Goal: Find specific page/section: Find specific page/section

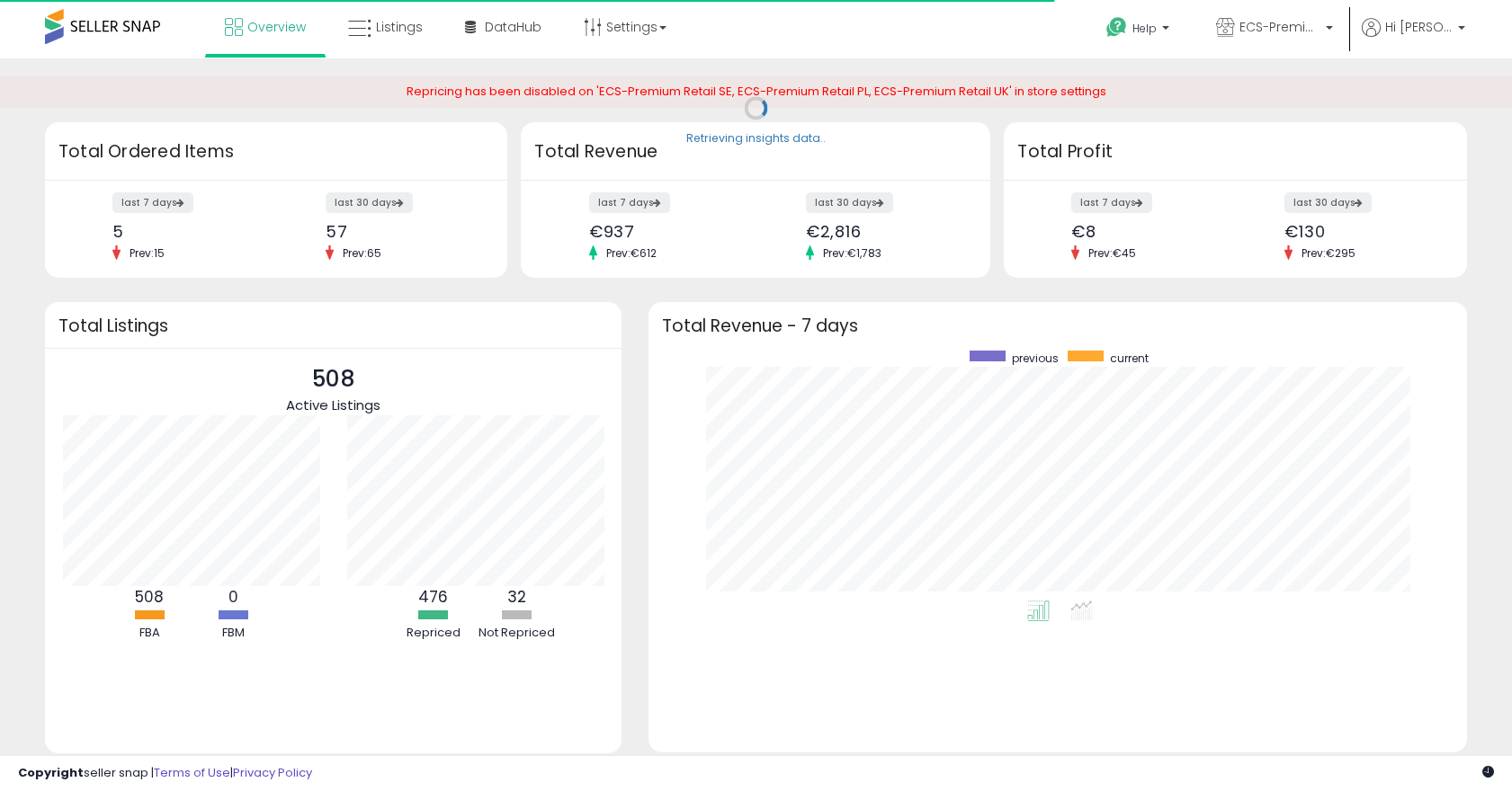
scroll to position [250, 782]
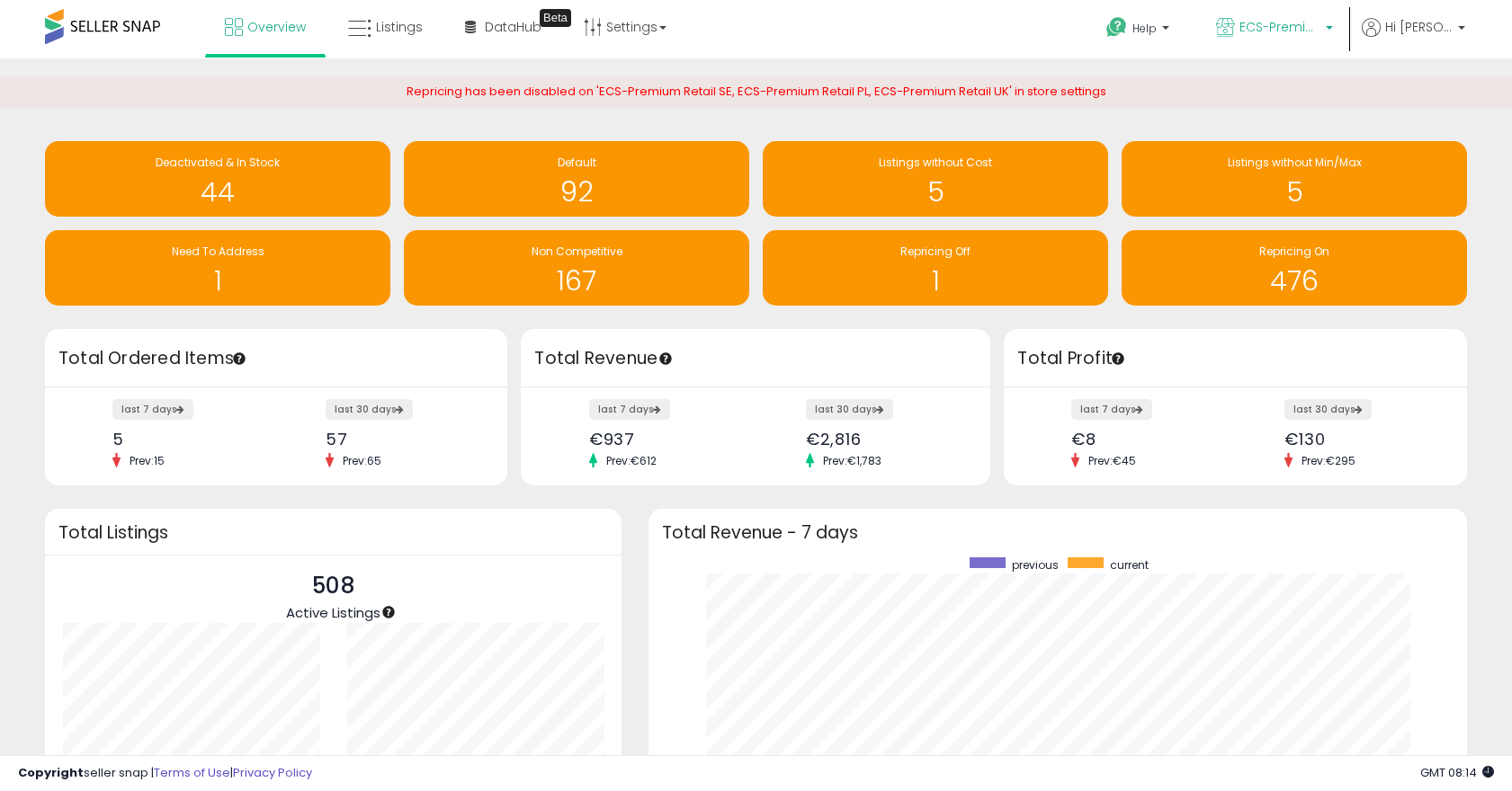
click at [1311, 23] on span "ECS-Premium Retail IT" at bounding box center [1280, 27] width 81 height 18
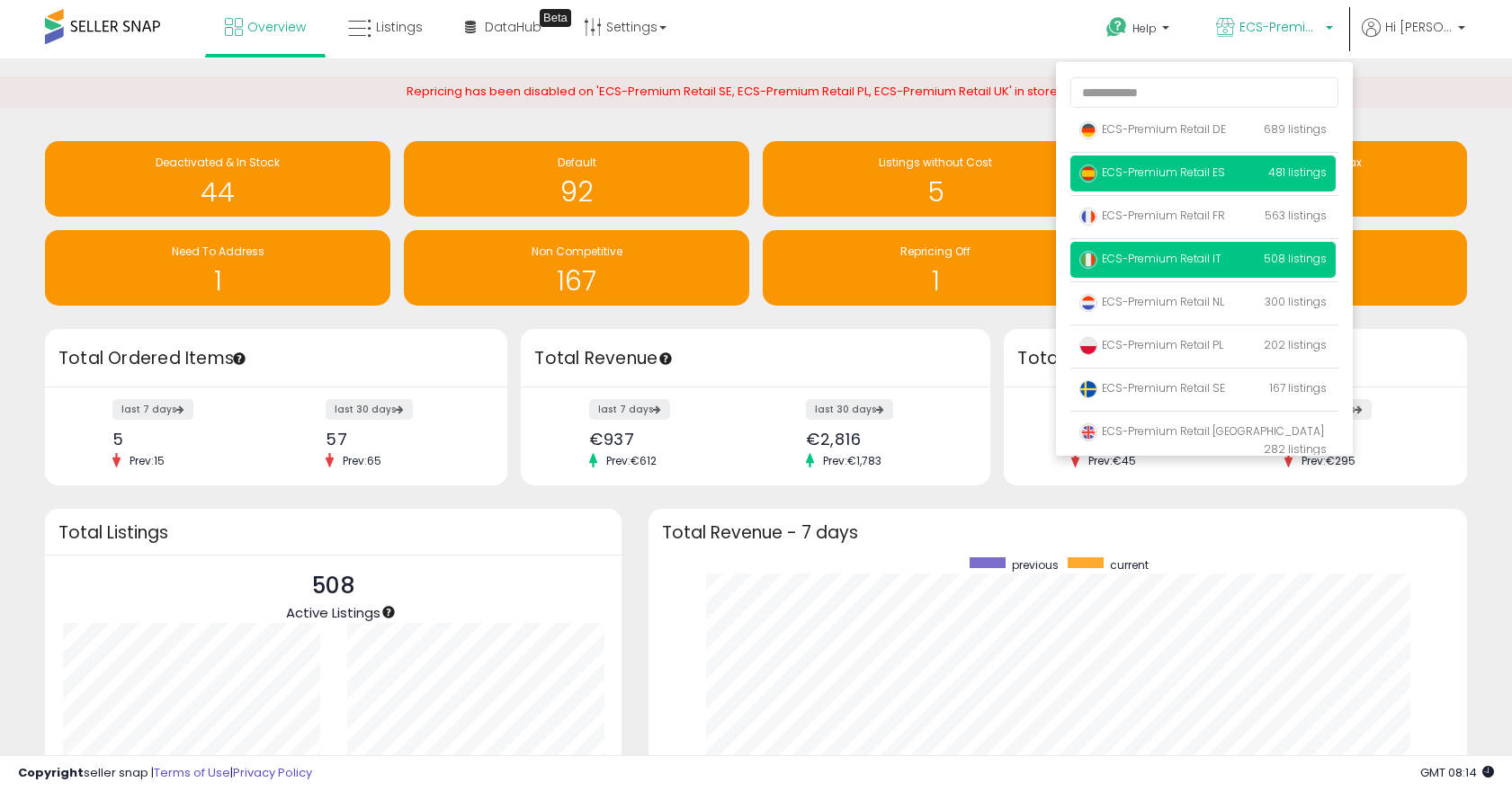
click at [1200, 171] on span "ECS-Premium Retail ES" at bounding box center [1152, 172] width 145 height 15
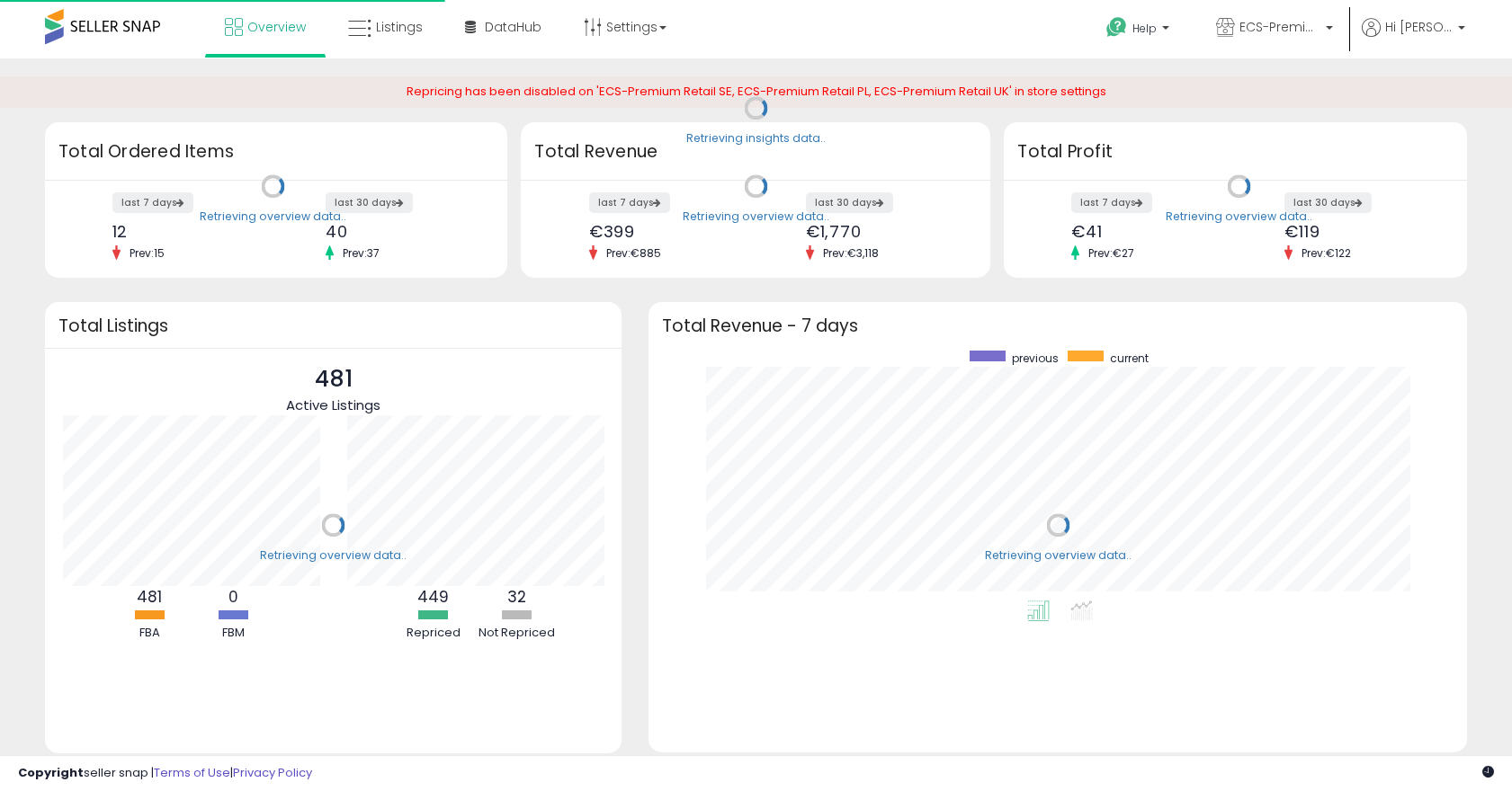
scroll to position [250, 782]
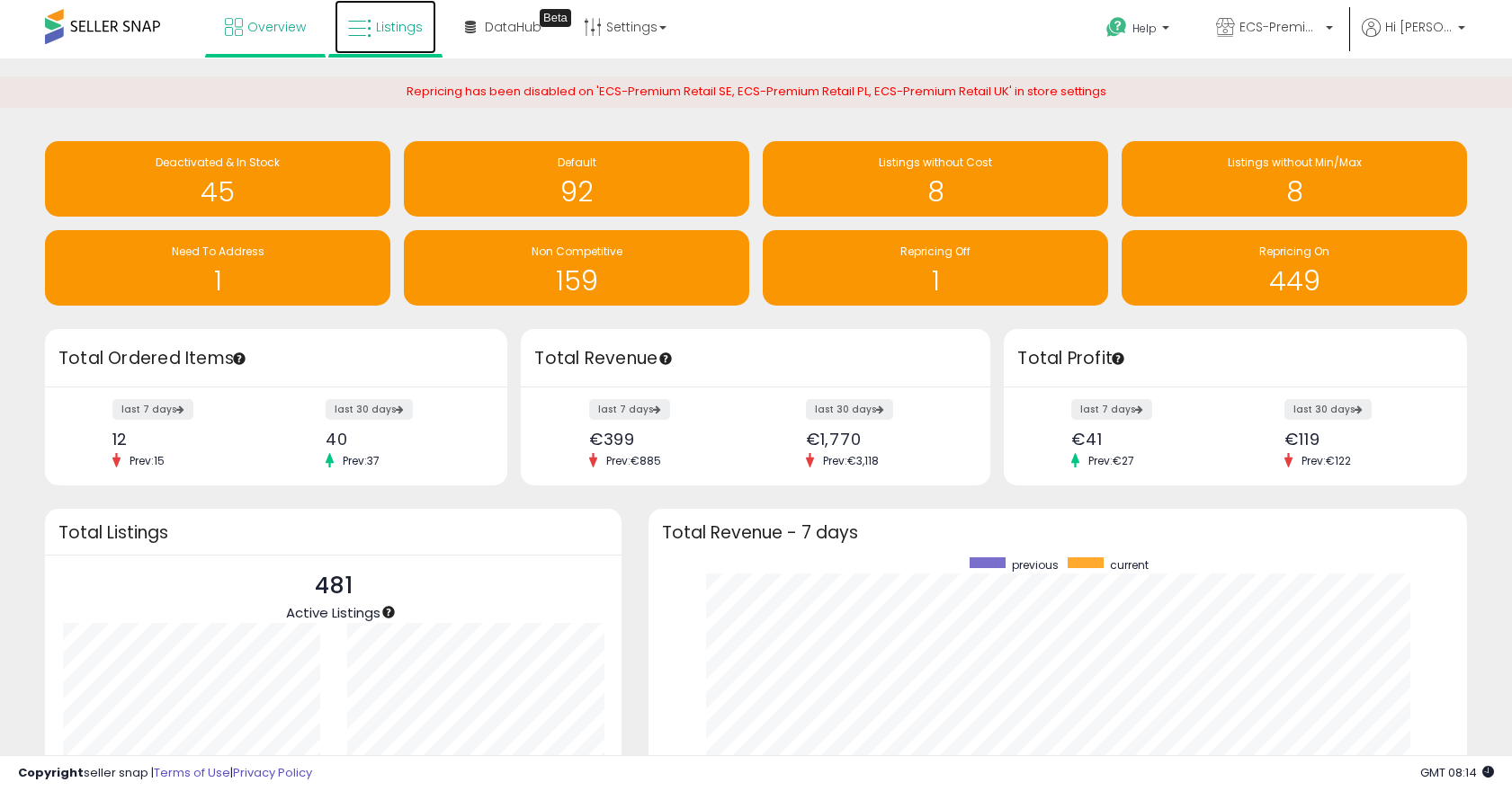
click at [408, 27] on span "Listings" at bounding box center [399, 27] width 47 height 18
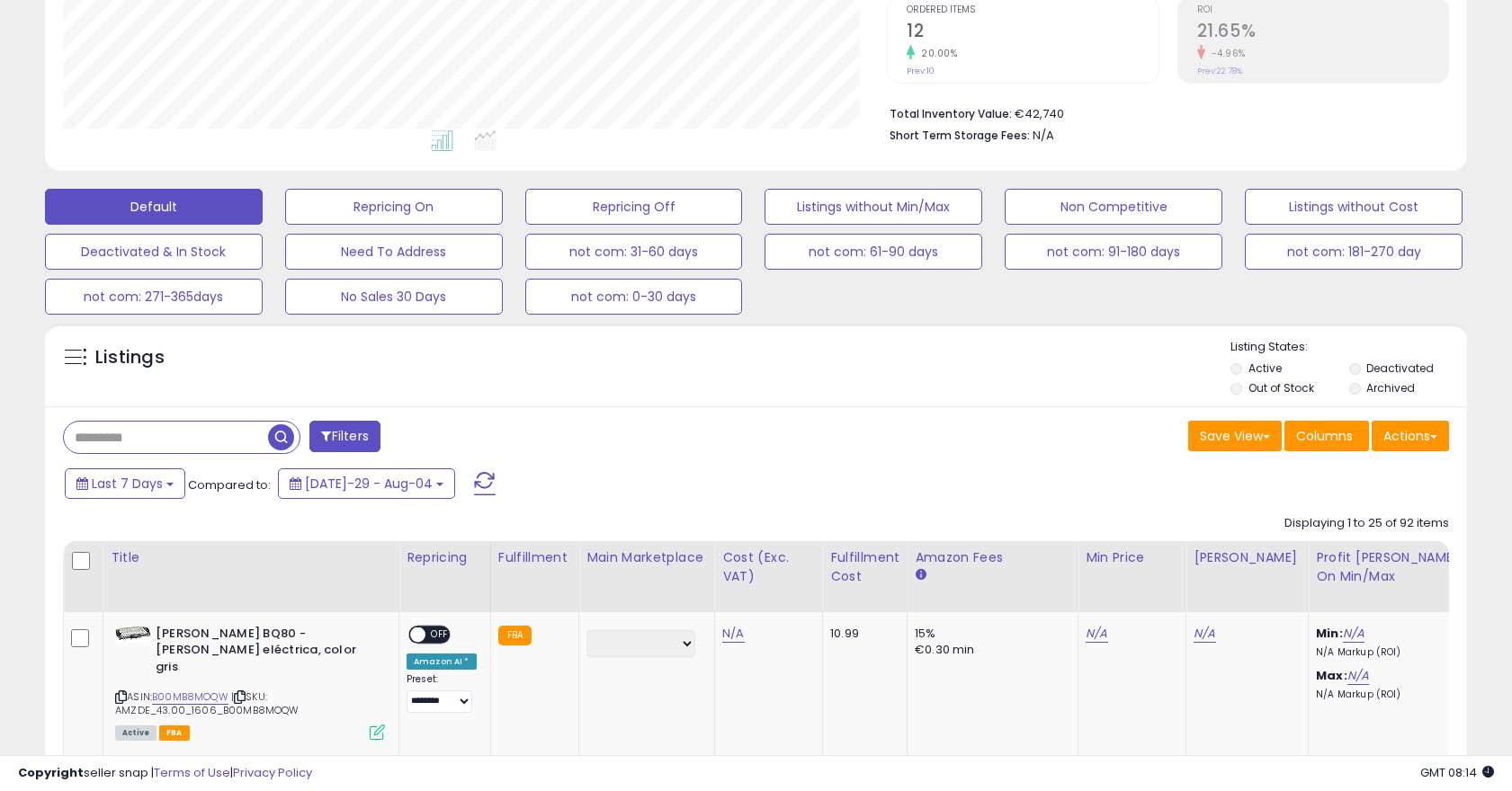
scroll to position [753, 0]
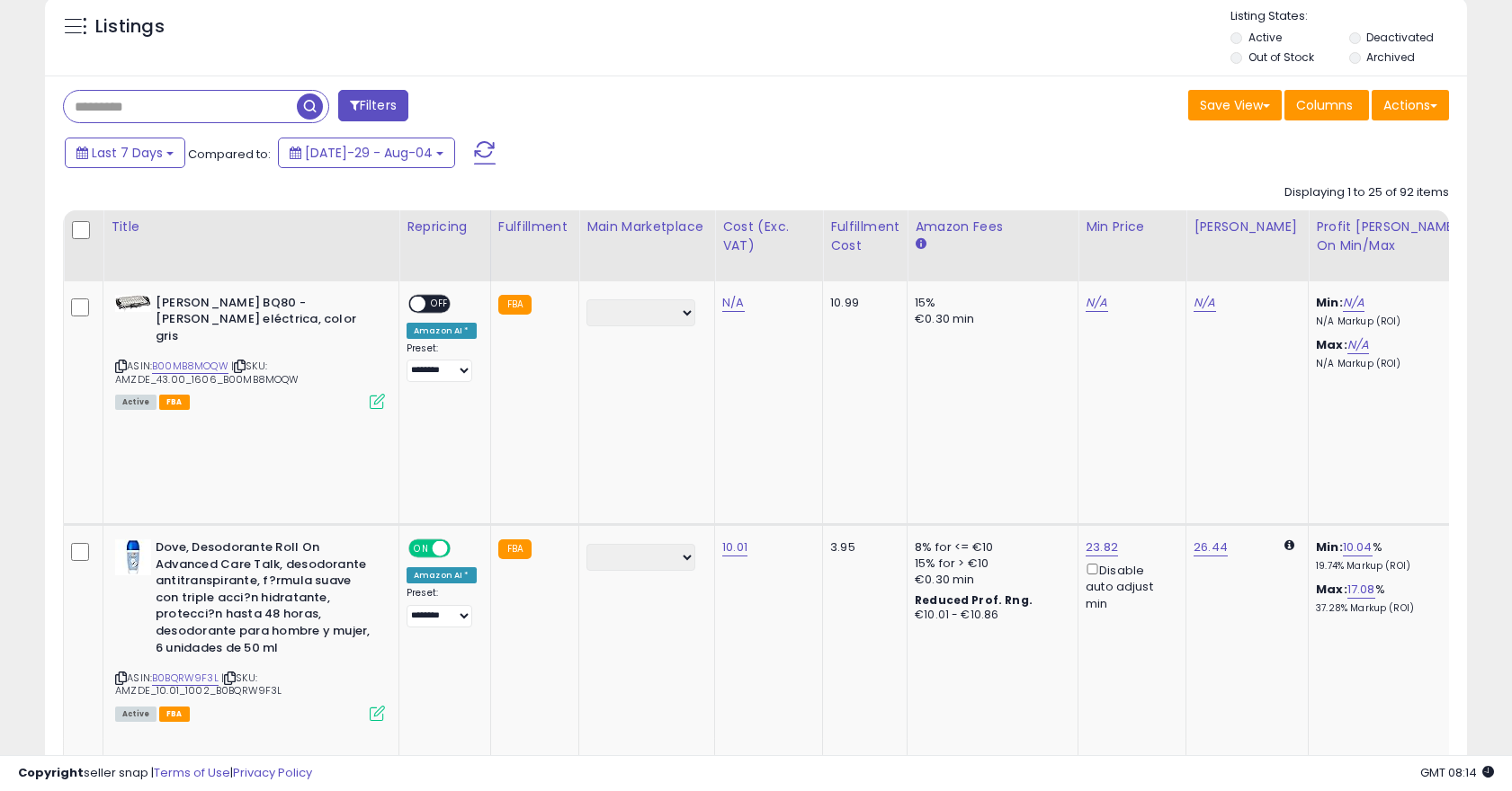
click at [204, 105] on input "text" at bounding box center [181, 106] width 233 height 32
type input "*"
paste input "**********"
type input "**********"
click at [416, 115] on span "button" at bounding box center [418, 106] width 26 height 26
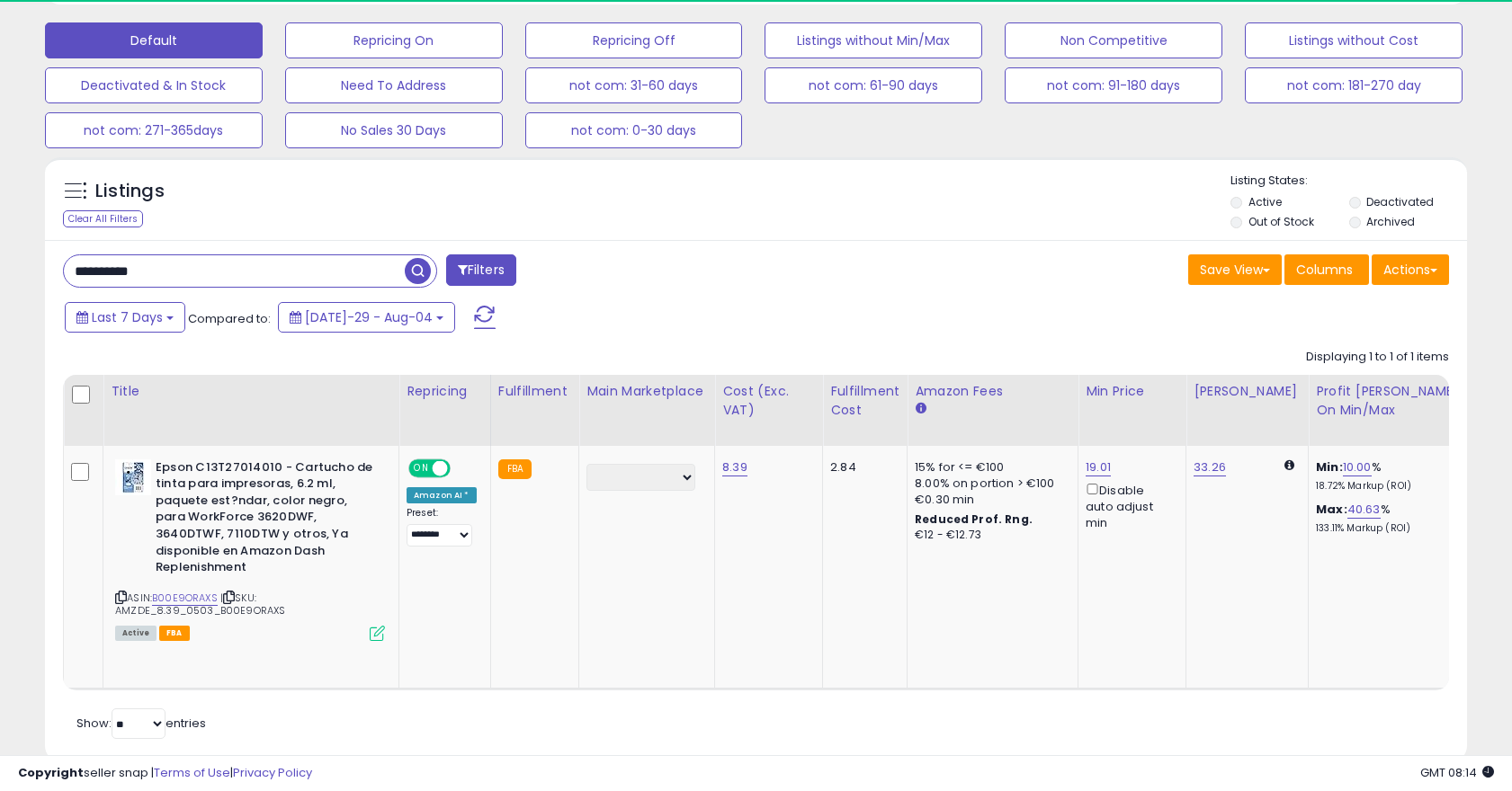
scroll to position [369, 824]
